Goal: Check status: Check status

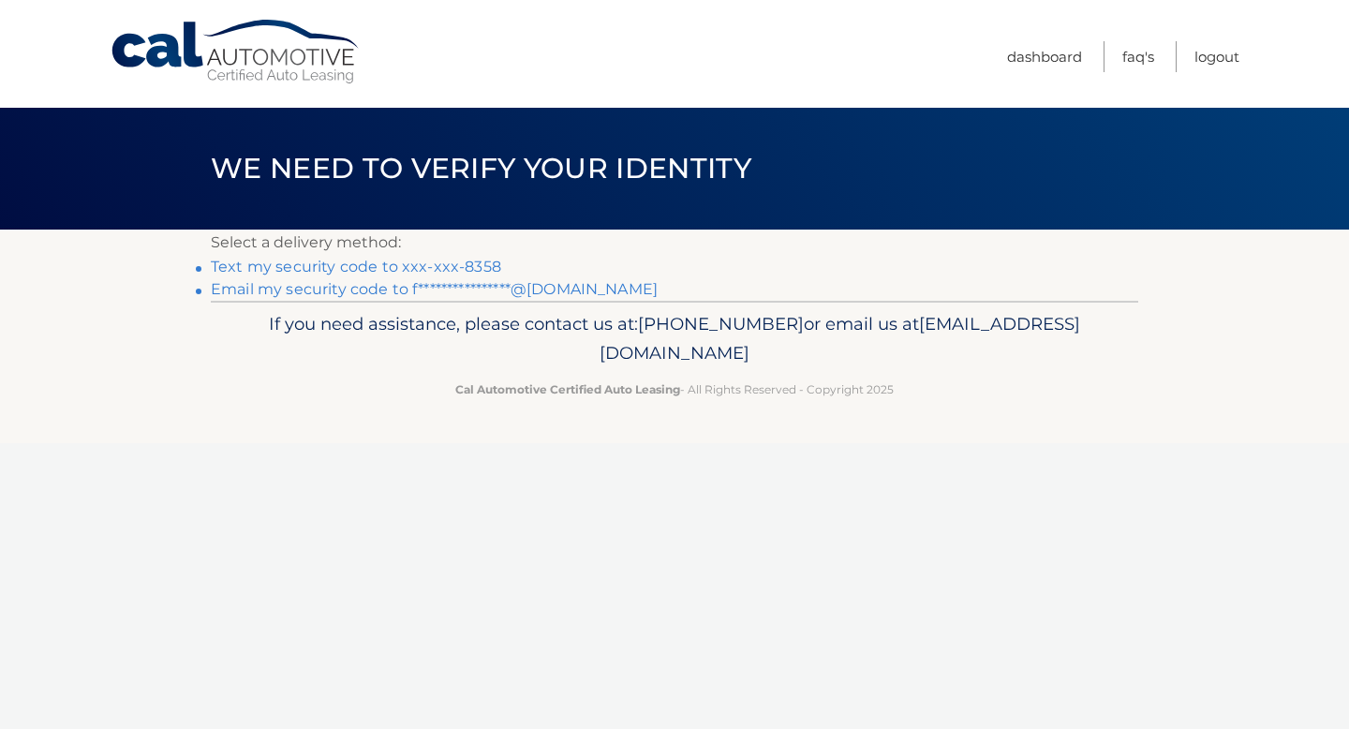
click at [463, 261] on link "Text my security code to xxx-xxx-8358" at bounding box center [356, 267] width 290 height 18
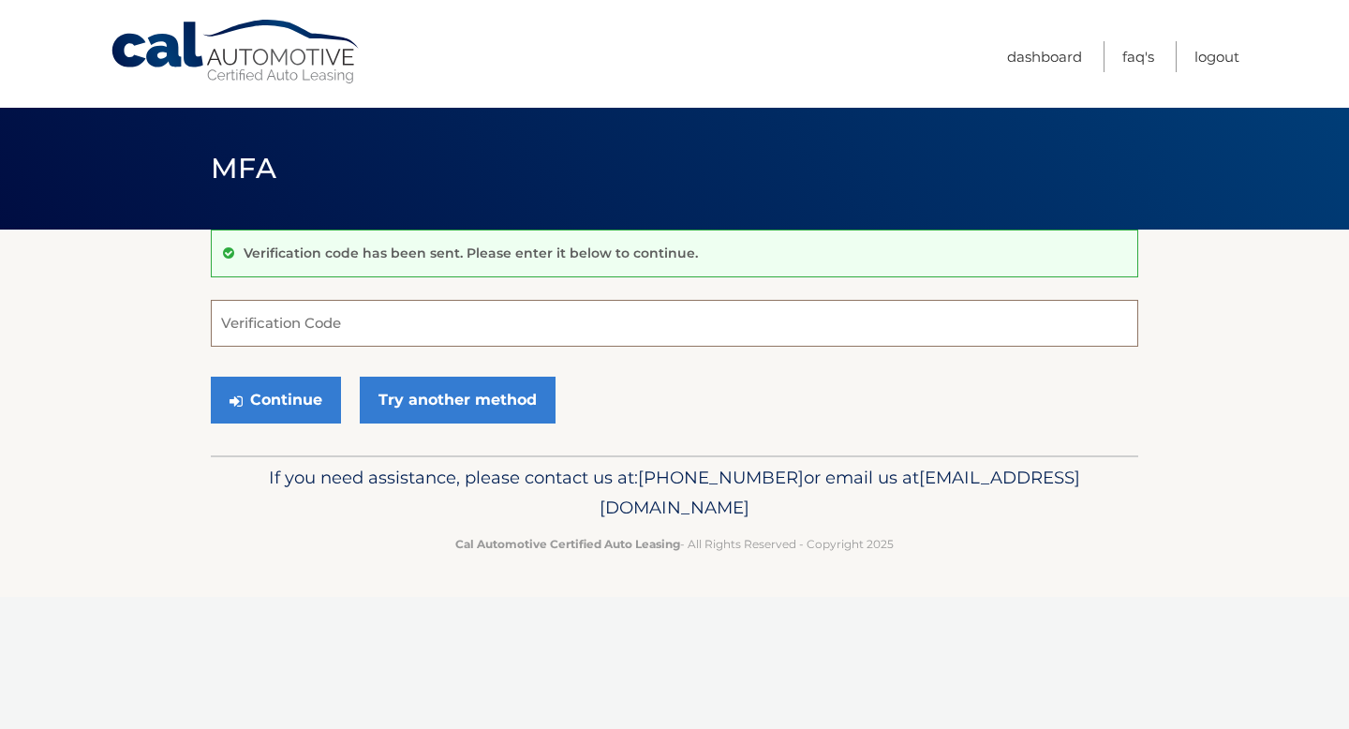
click at [411, 300] on input "Verification Code" at bounding box center [674, 323] width 927 height 47
type input "722969"
click at [281, 393] on button "Continue" at bounding box center [276, 400] width 130 height 47
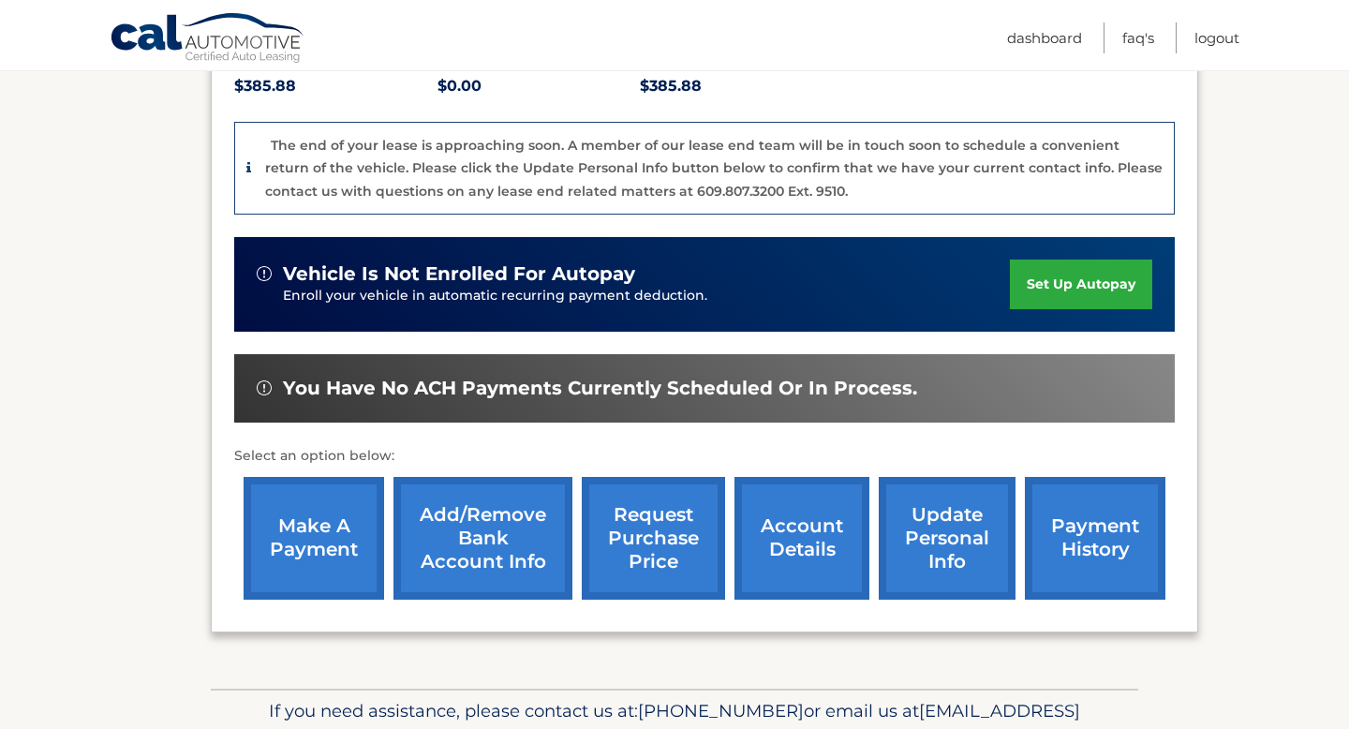
scroll to position [498, 0]
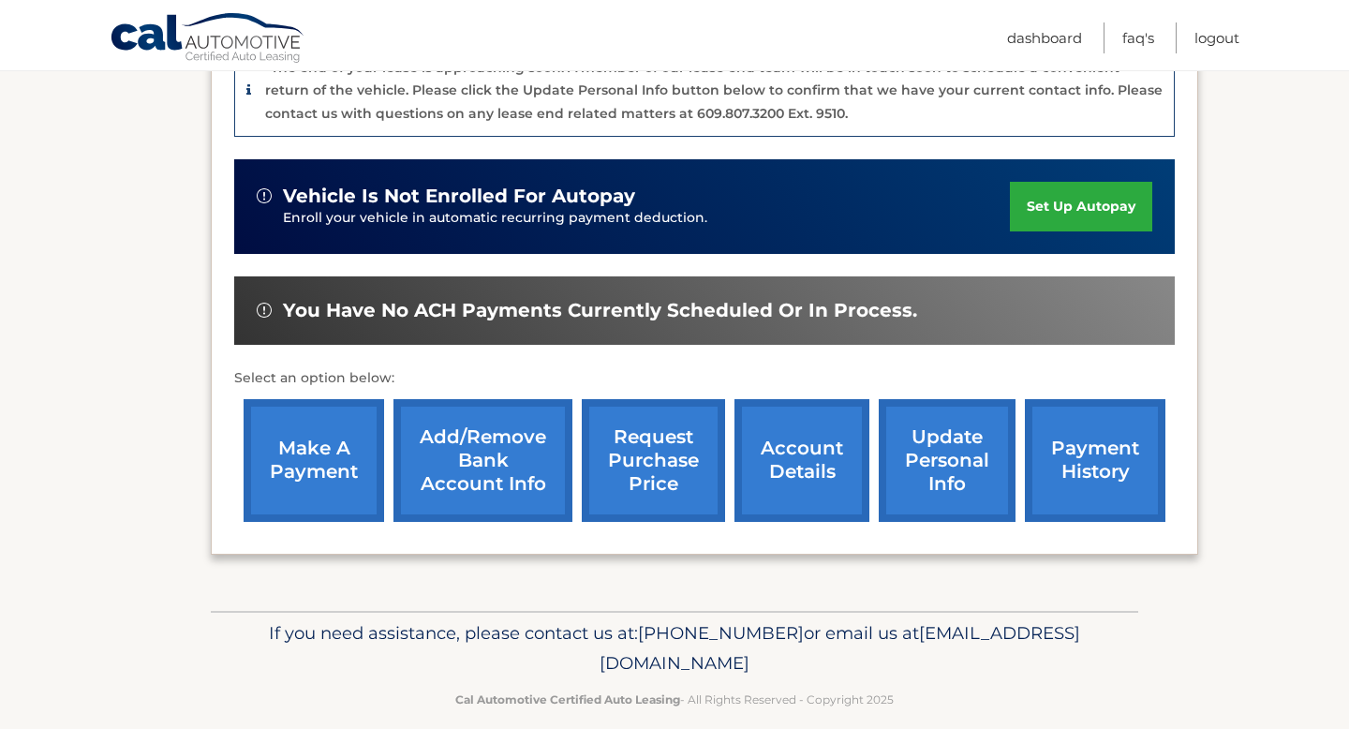
click at [1114, 474] on link "payment history" at bounding box center [1095, 460] width 140 height 123
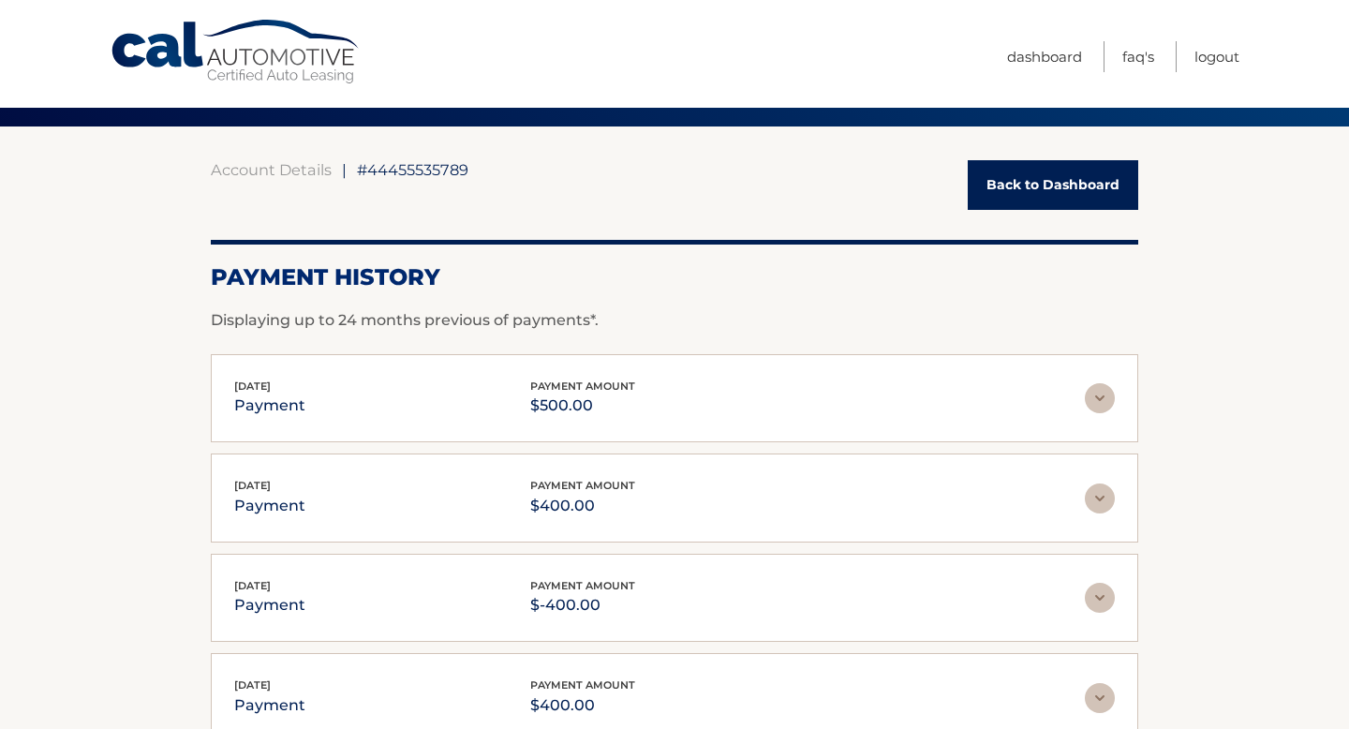
scroll to position [203, 0]
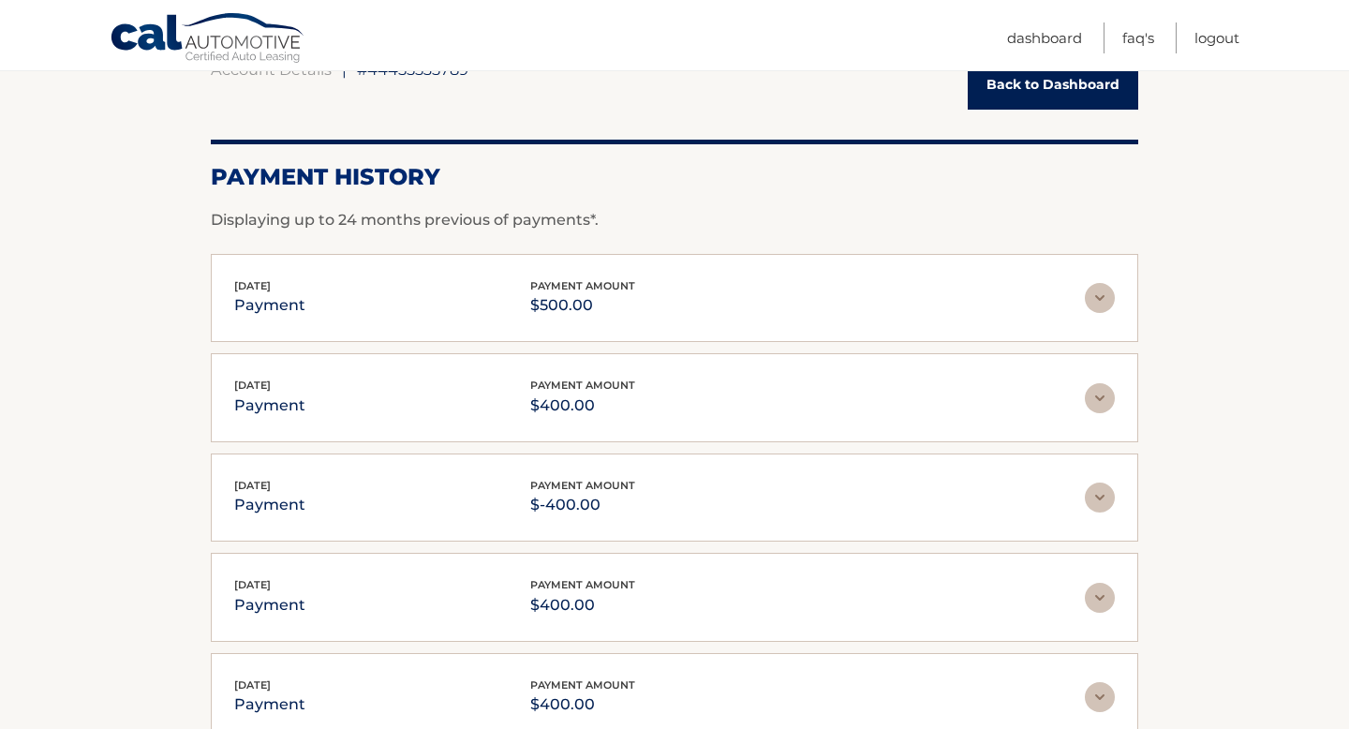
click at [644, 319] on div "Oct 10, 2025 payment payment amount $500.00 Late Charges $0.00 Miscelleneous Ch…" at bounding box center [674, 298] width 927 height 89
click at [1108, 302] on img at bounding box center [1100, 298] width 30 height 30
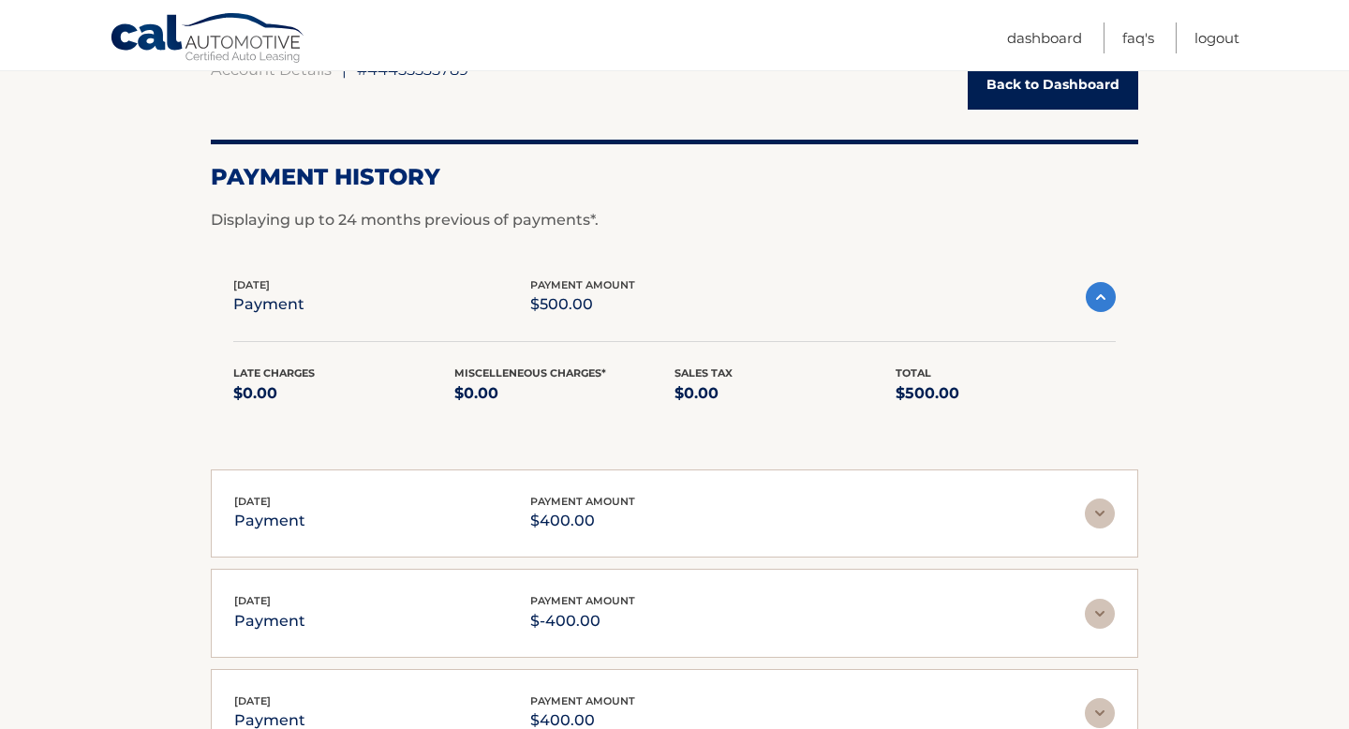
scroll to position [0, 0]
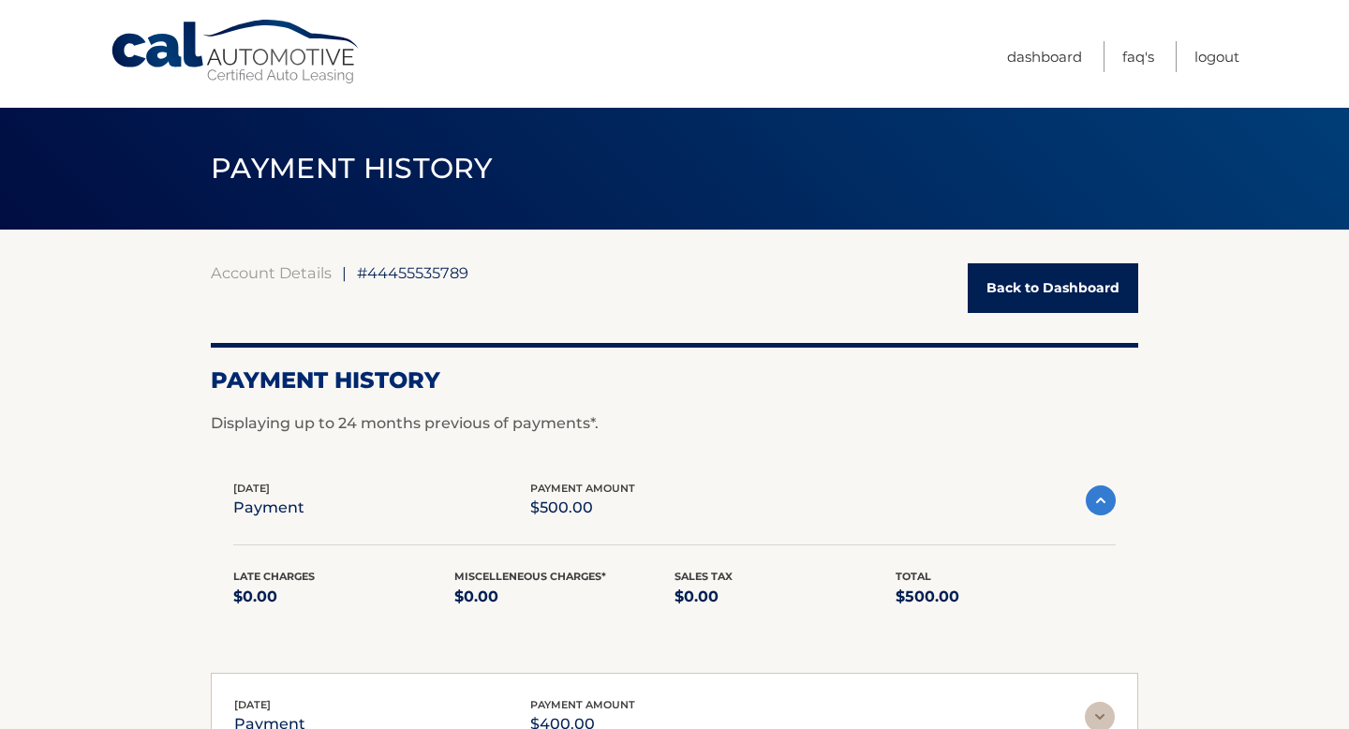
click at [1023, 291] on link "Back to Dashboard" at bounding box center [1053, 288] width 170 height 50
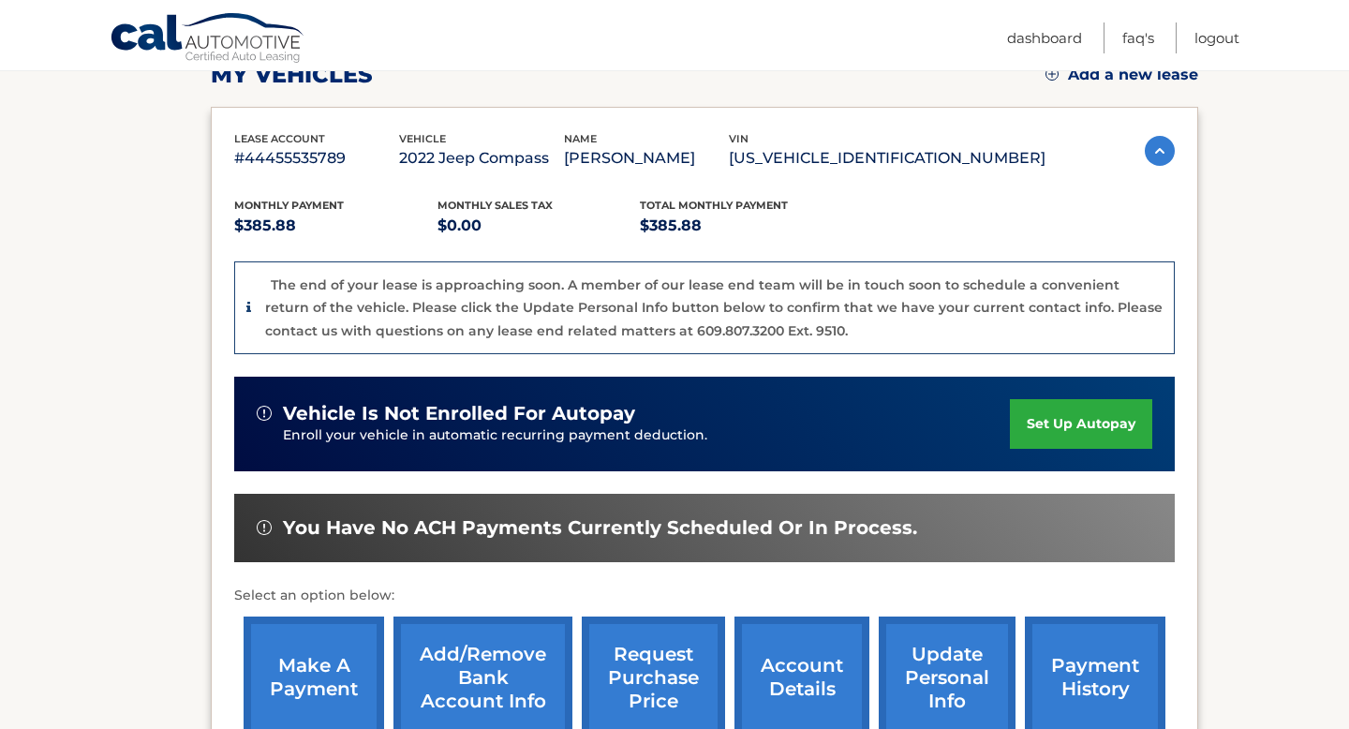
scroll to position [521, 0]
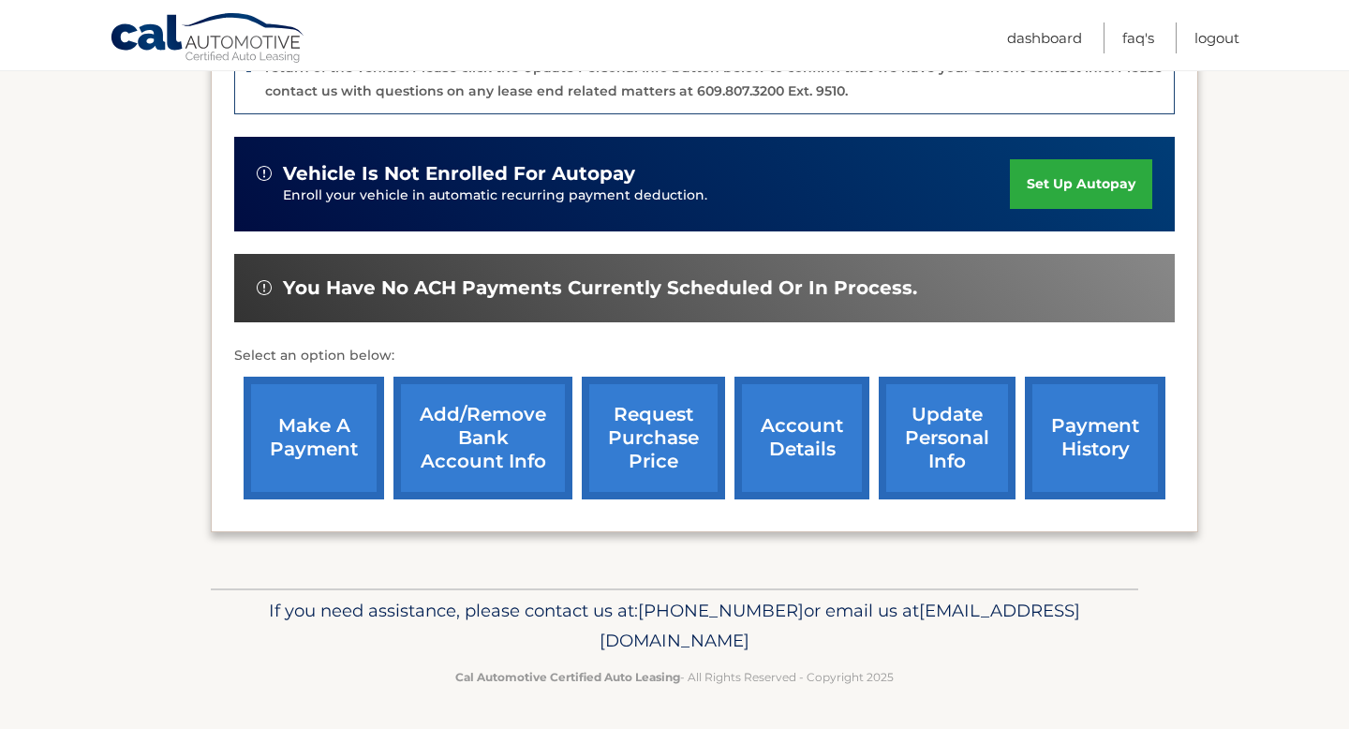
click at [811, 442] on link "account details" at bounding box center [801, 438] width 135 height 123
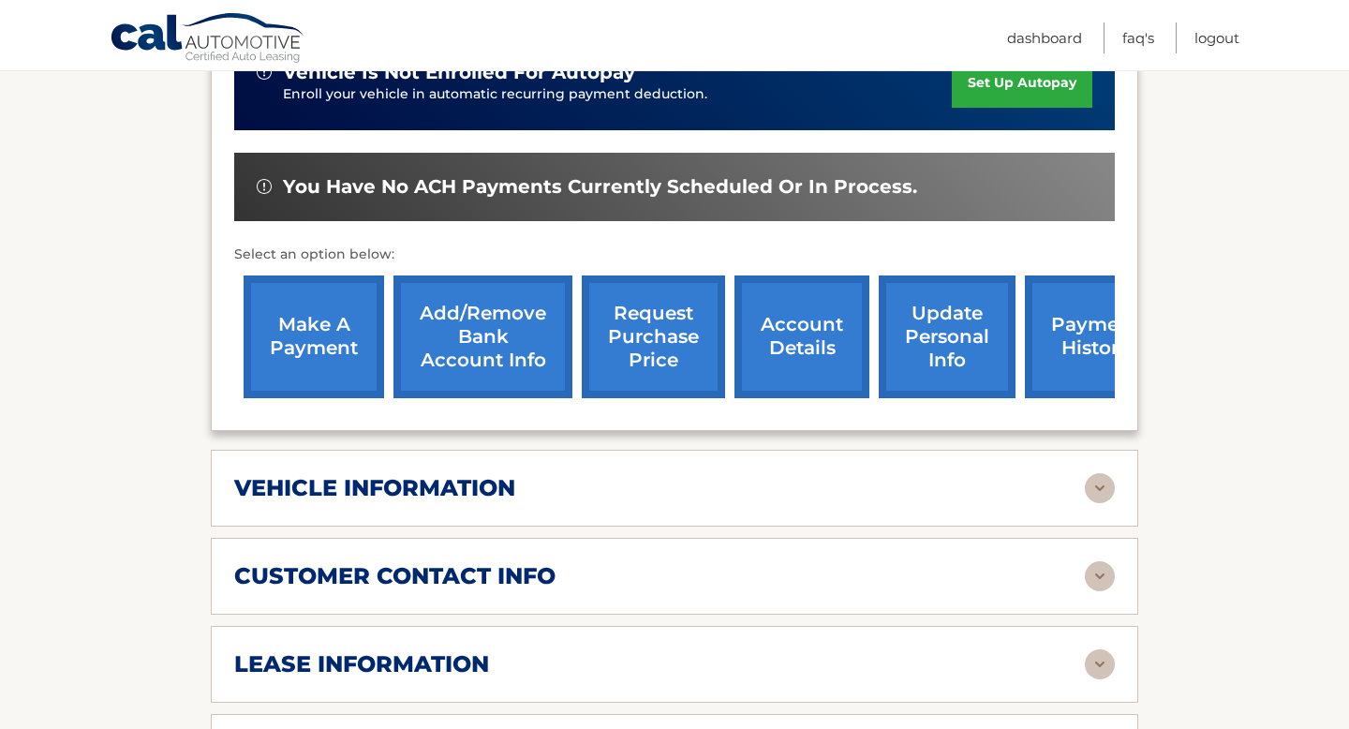
scroll to position [636, 0]
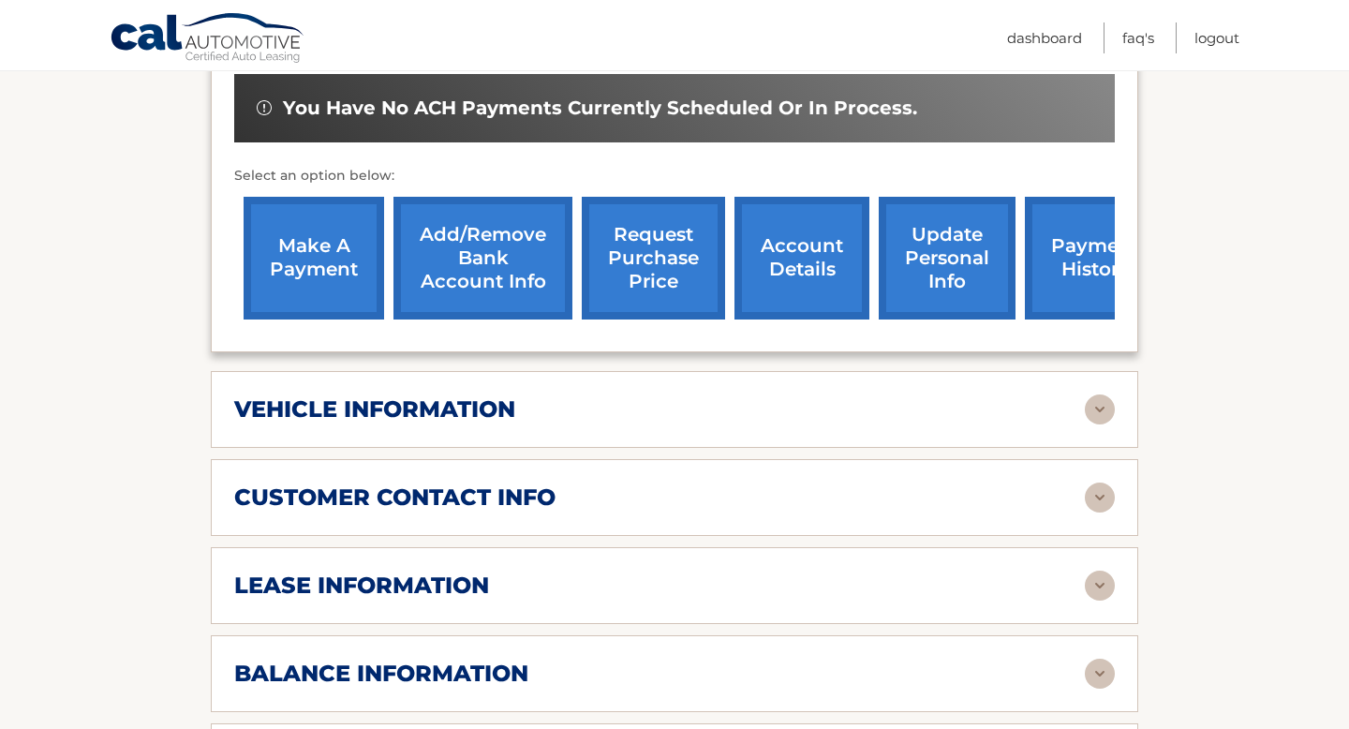
click at [695, 395] on div "vehicle information" at bounding box center [659, 409] width 850 height 28
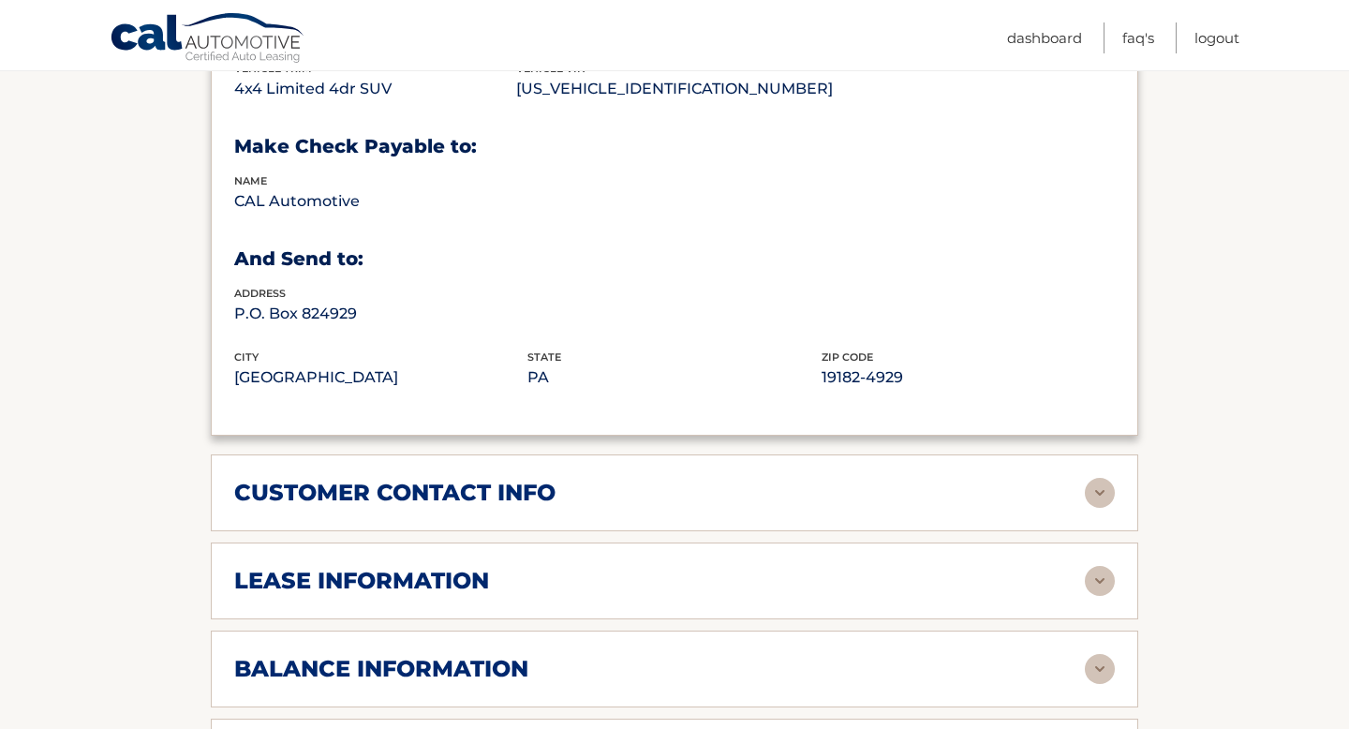
scroll to position [1093, 0]
click at [693, 478] on div "customer contact info" at bounding box center [659, 492] width 850 height 28
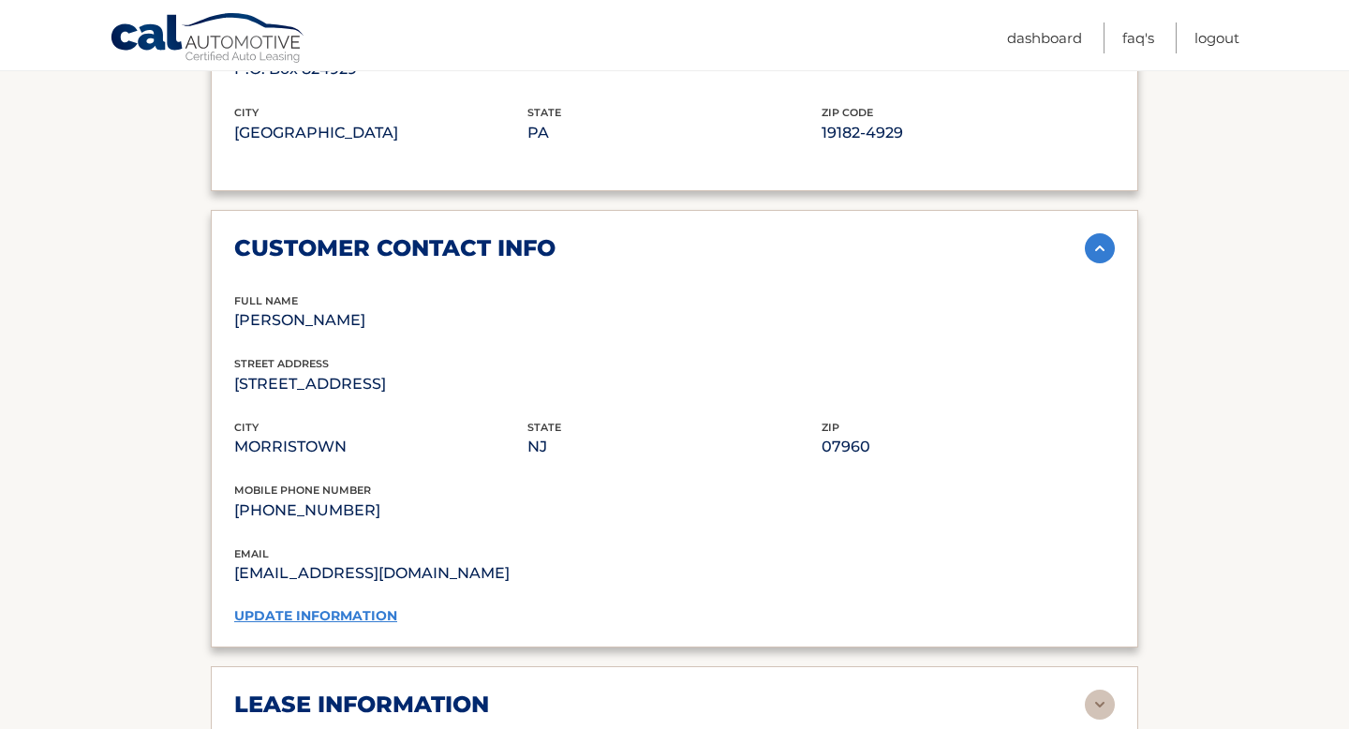
scroll to position [1426, 0]
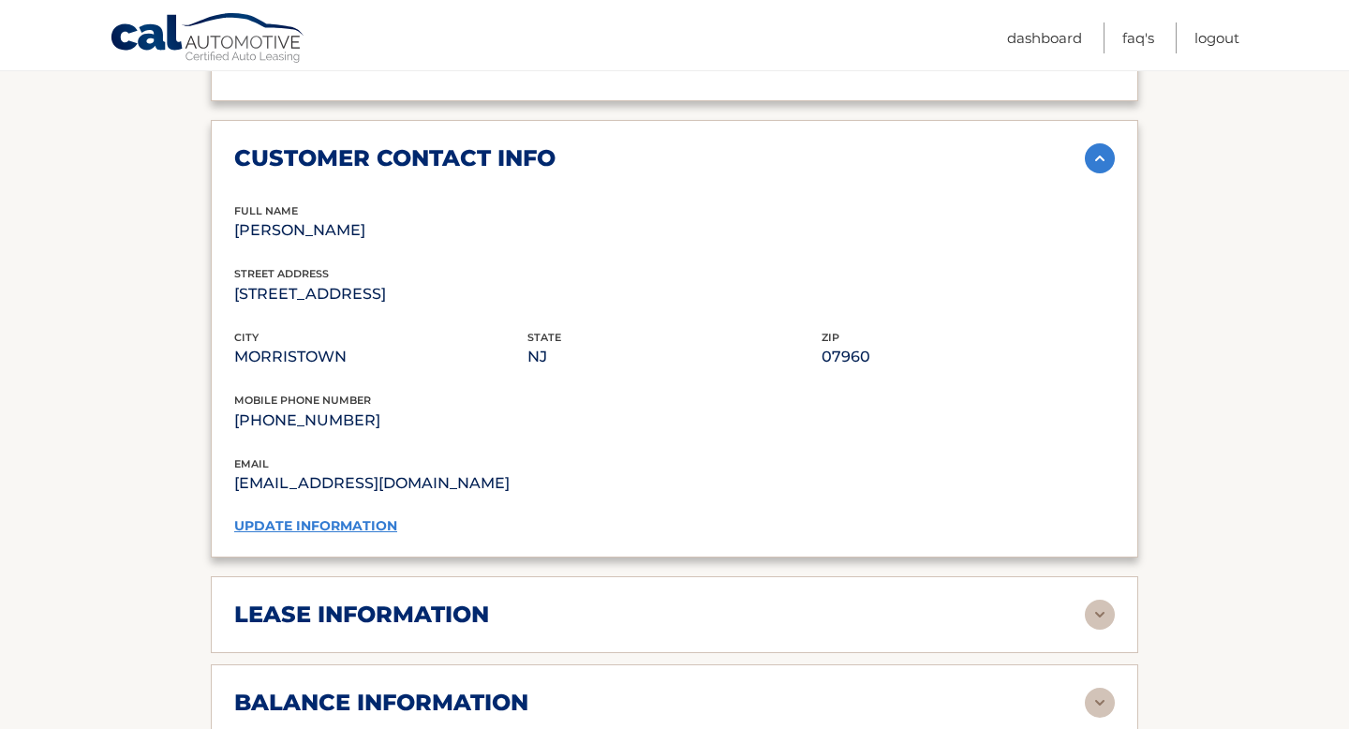
click at [671, 600] on div "lease information" at bounding box center [659, 614] width 850 height 28
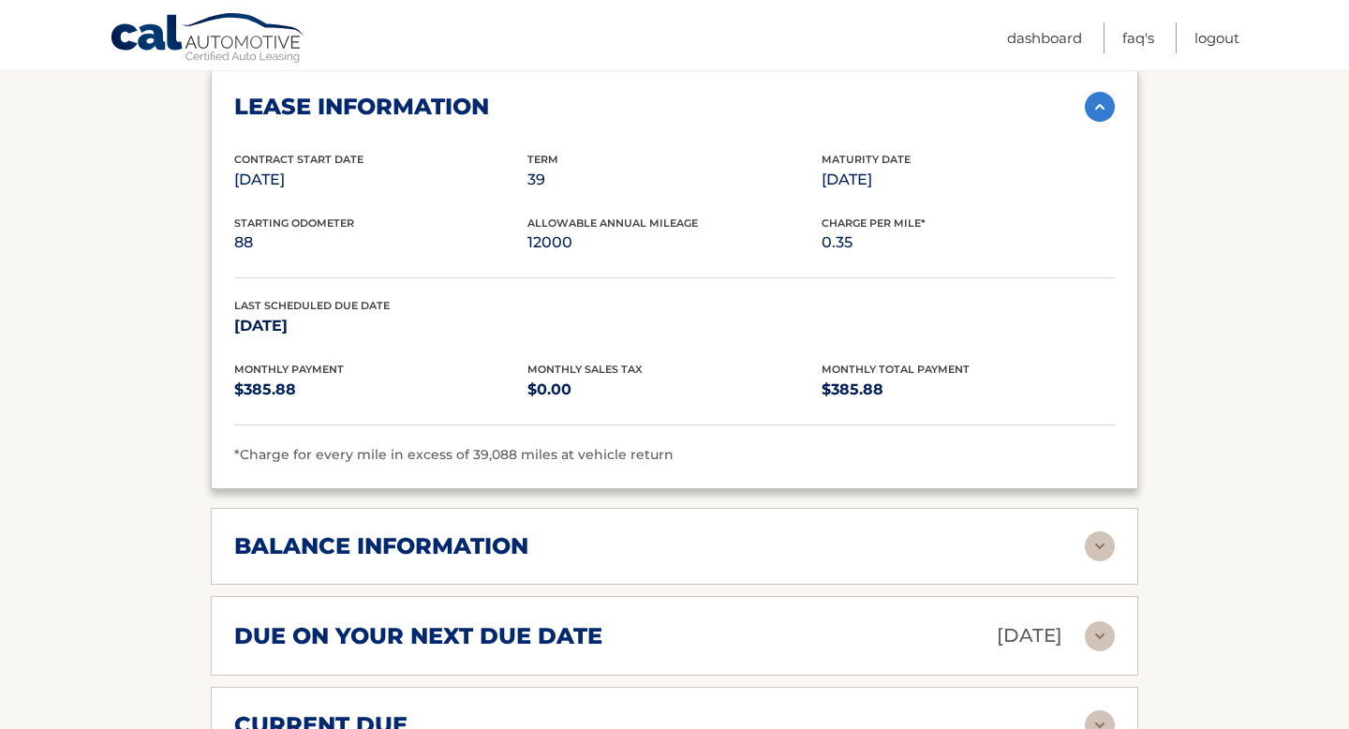
scroll to position [1937, 0]
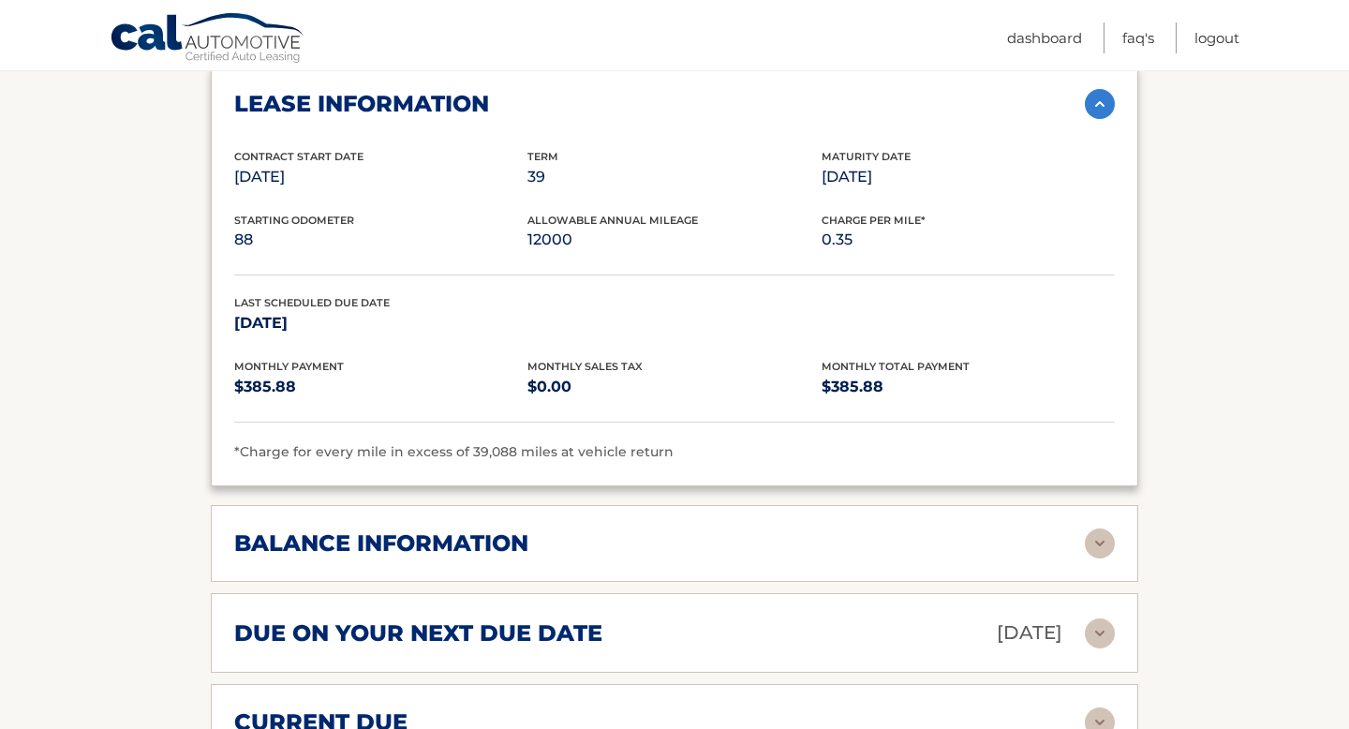
click at [668, 525] on div "balance information Payments Received 37 Payments Remaining 2 Next Payment will…" at bounding box center [674, 543] width 927 height 77
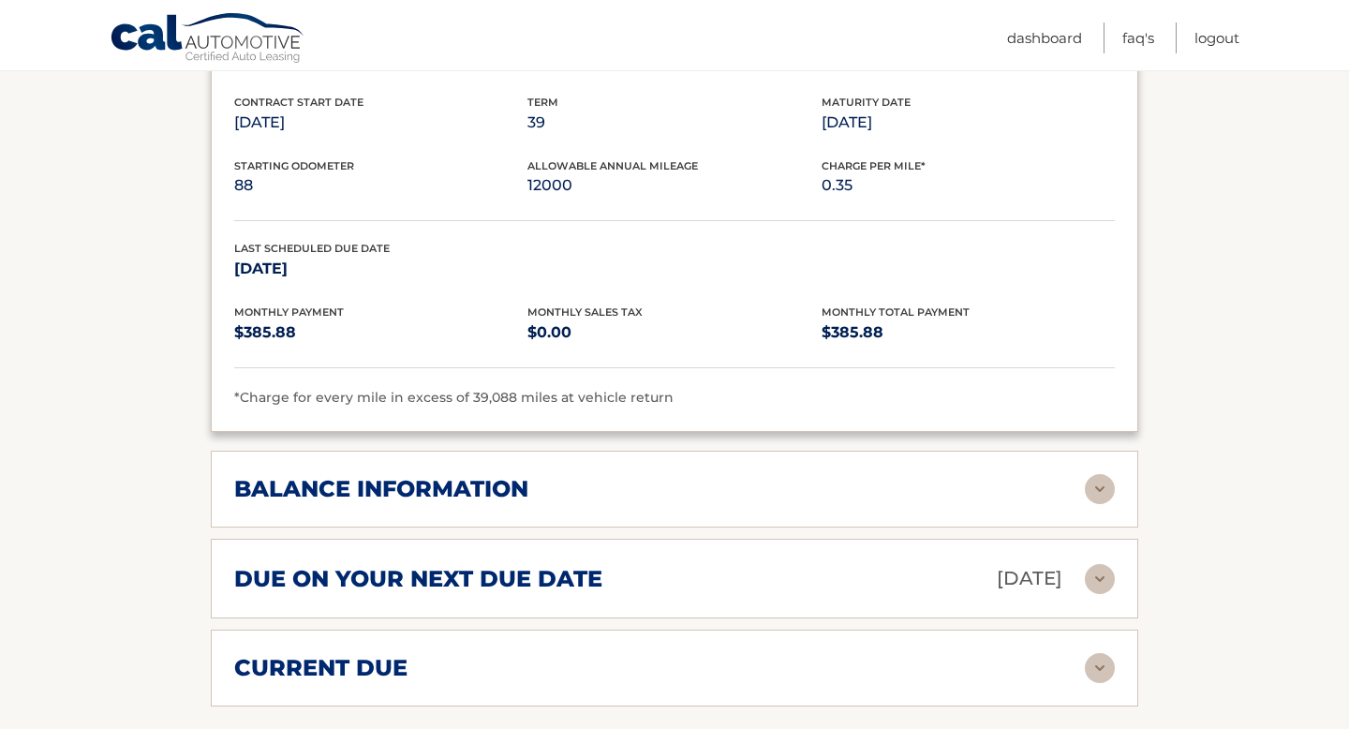
click at [670, 475] on div "balance information" at bounding box center [659, 489] width 850 height 28
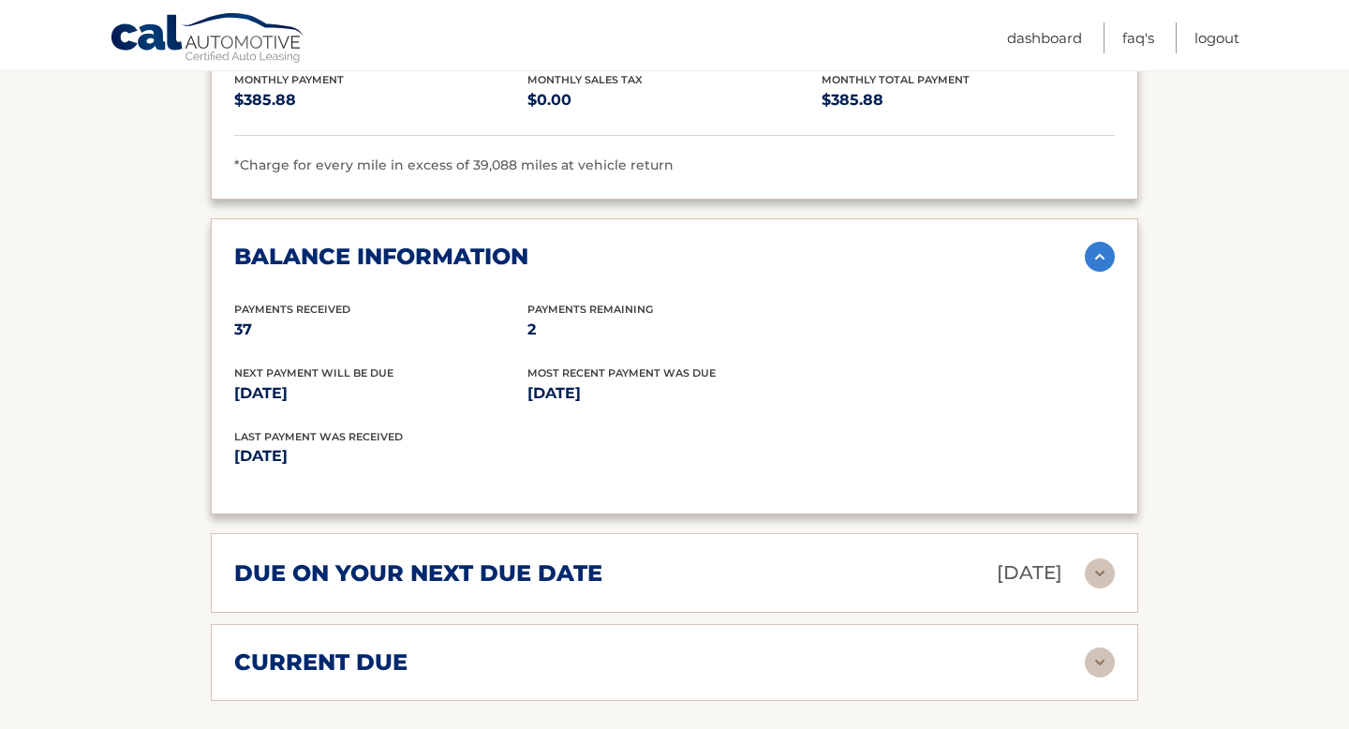
scroll to position [2224, 0]
click at [673, 555] on div "due on your next due date Nov 10, 2025" at bounding box center [659, 571] width 850 height 33
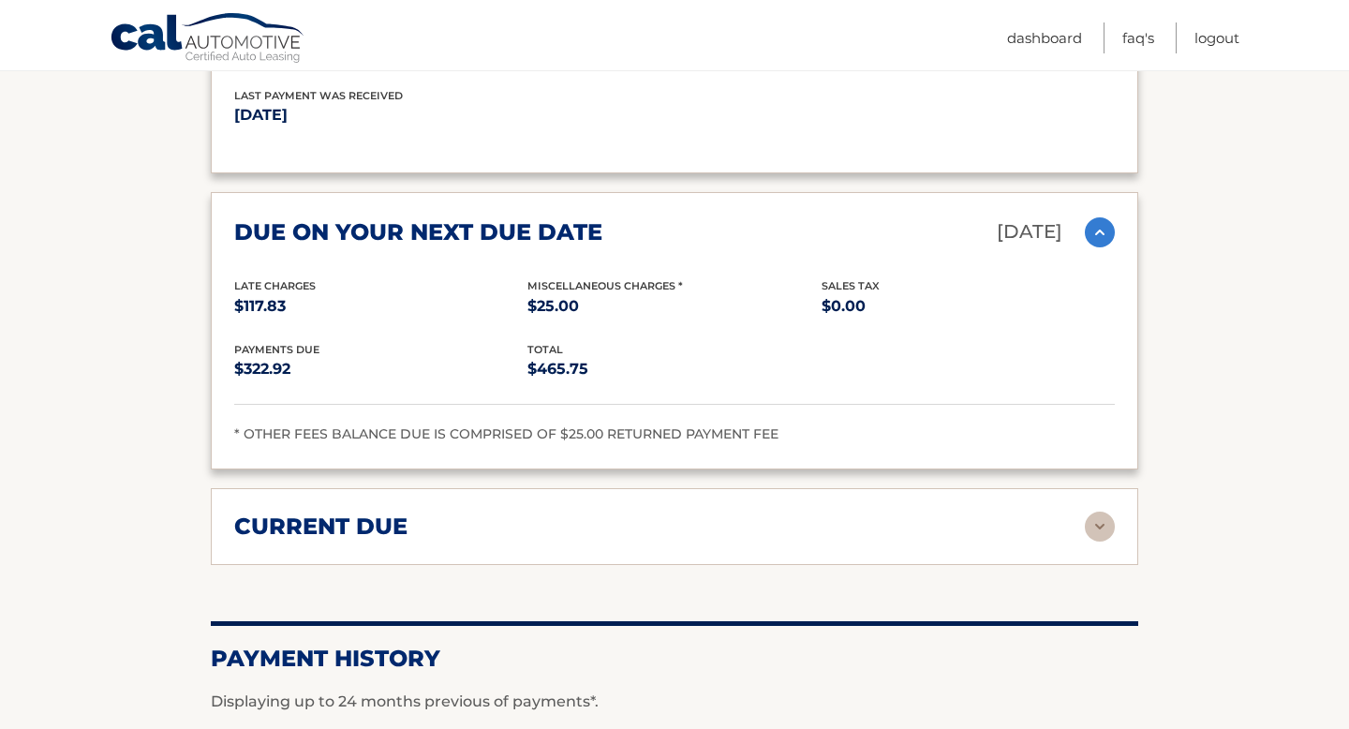
scroll to position [2566, 0]
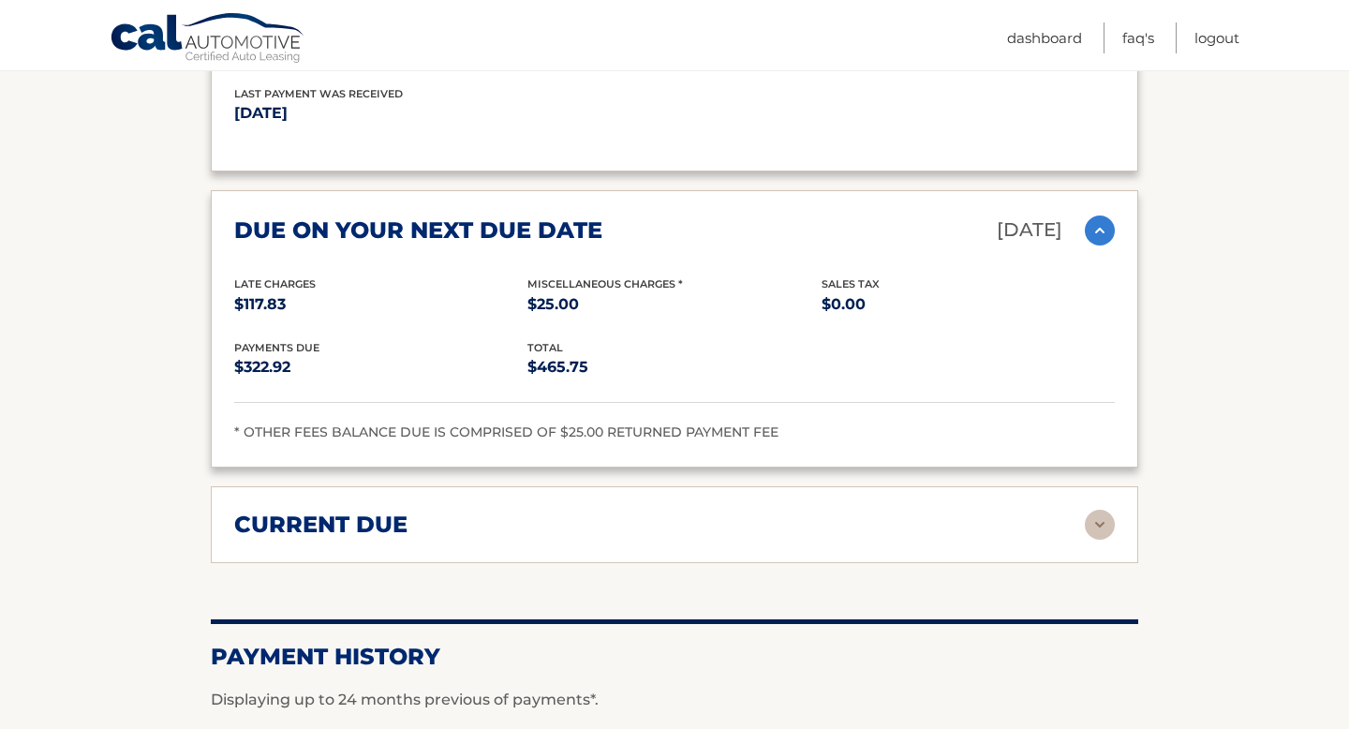
click at [1091, 510] on img at bounding box center [1100, 525] width 30 height 30
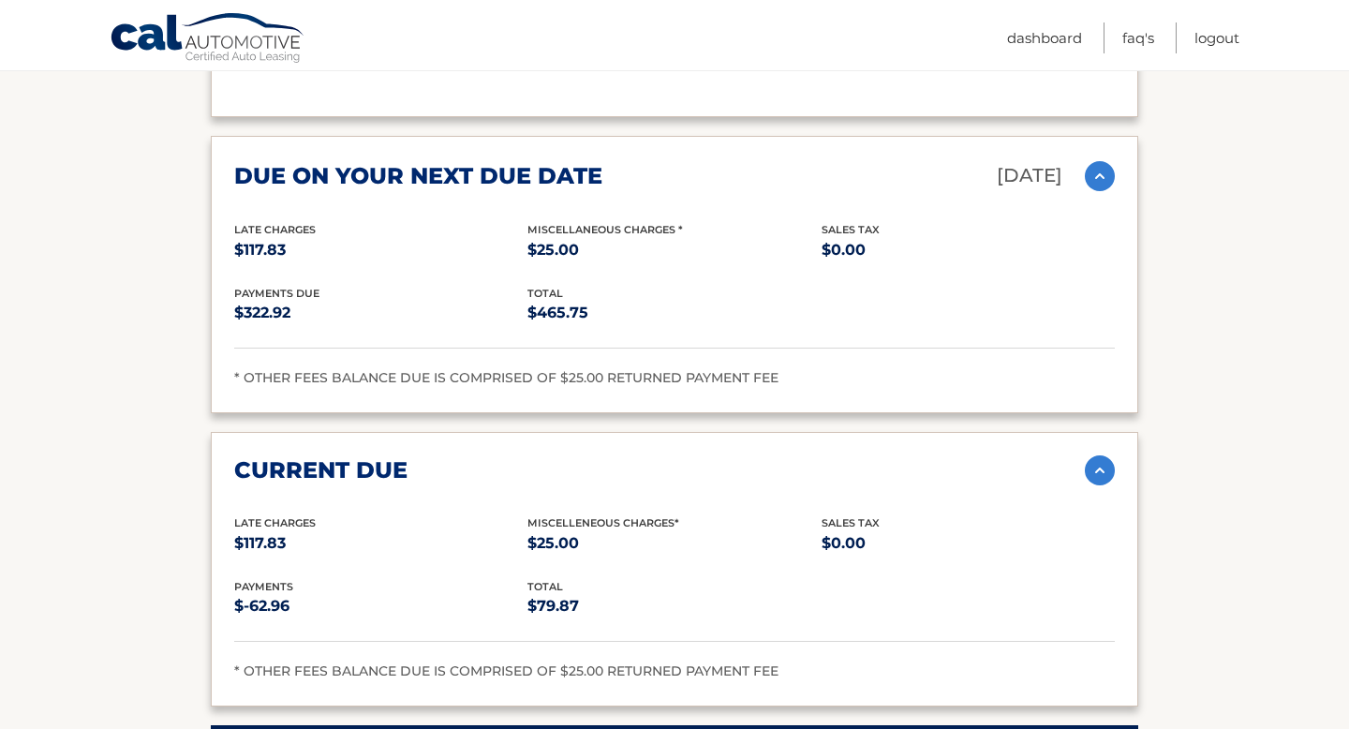
scroll to position [2616, 0]
